Goal: Check status

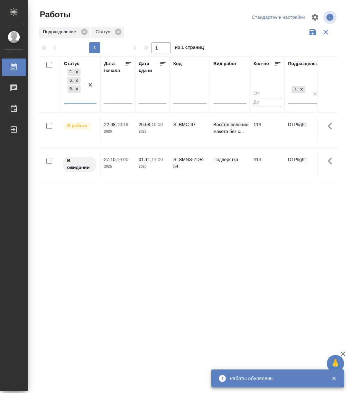
click at [84, 100] on div "Готов к работе В ожидании В работе" at bounding box center [74, 85] width 20 height 36
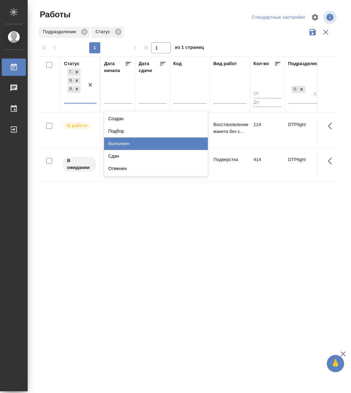
click at [128, 141] on div "Выполнен" at bounding box center [156, 143] width 104 height 12
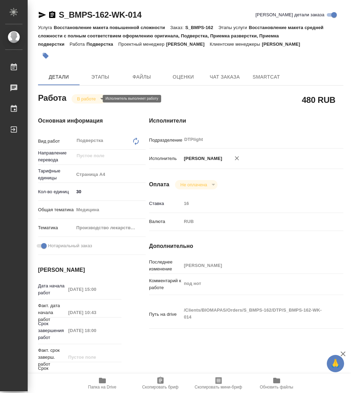
click at [85, 99] on body "🙏 .cls-1 fill:#fff; AWATERA Работы 0 Чаты График Выйти S_BMPS-162-WK-014 Кратко…" at bounding box center [175, 196] width 351 height 393
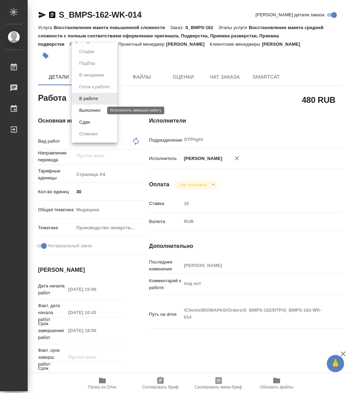
click at [94, 108] on button "Выполнен" at bounding box center [89, 111] width 25 height 8
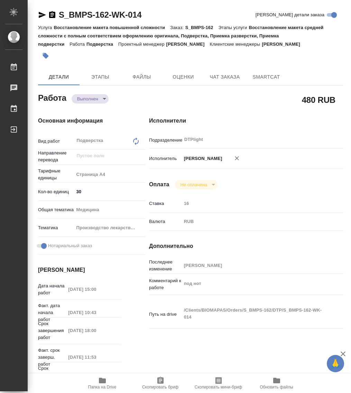
type textarea "x"
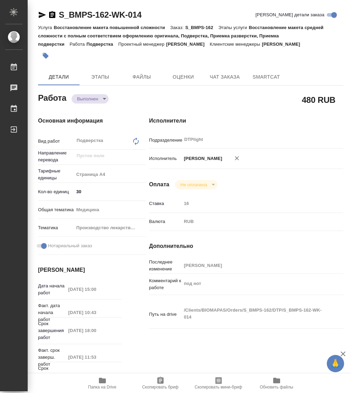
type textarea "x"
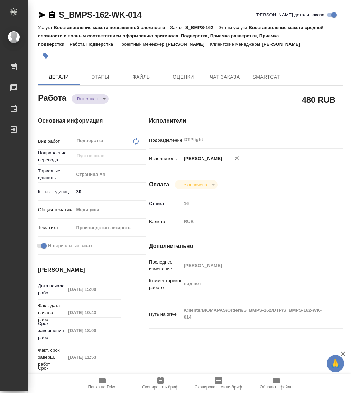
type textarea "x"
